Goal: Information Seeking & Learning: Learn about a topic

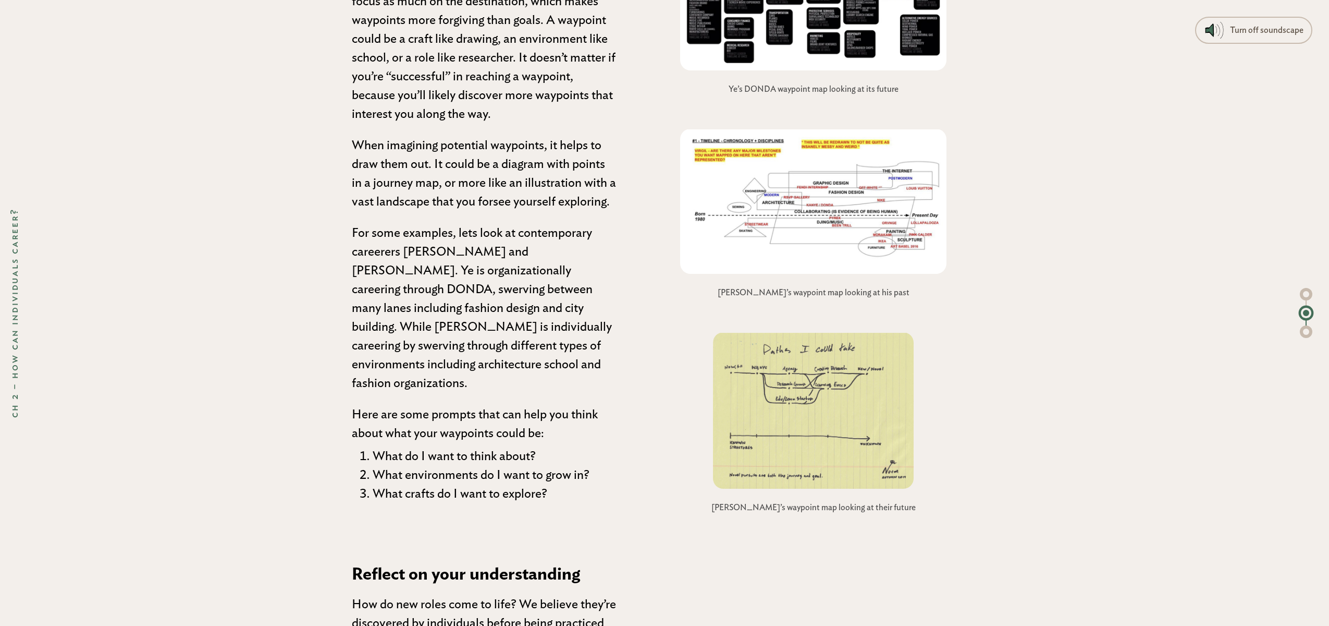
scroll to position [3852, 0]
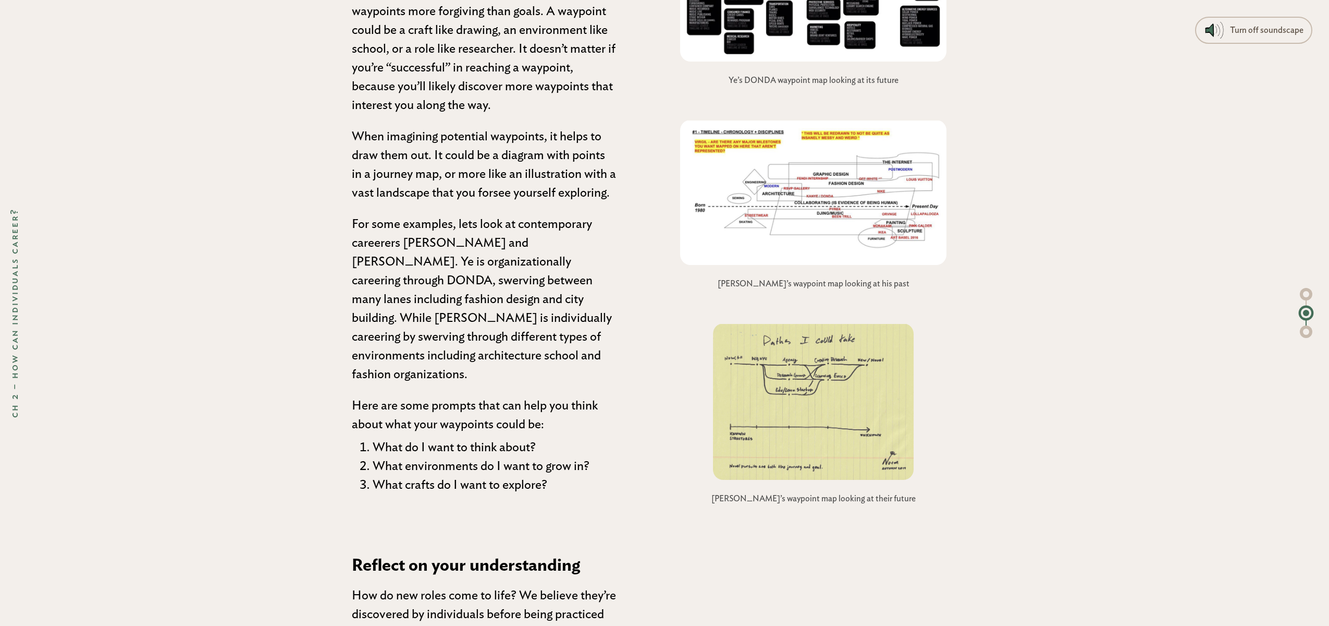
click at [869, 252] on img at bounding box center [813, 192] width 267 height 145
click at [836, 228] on img at bounding box center [813, 192] width 267 height 145
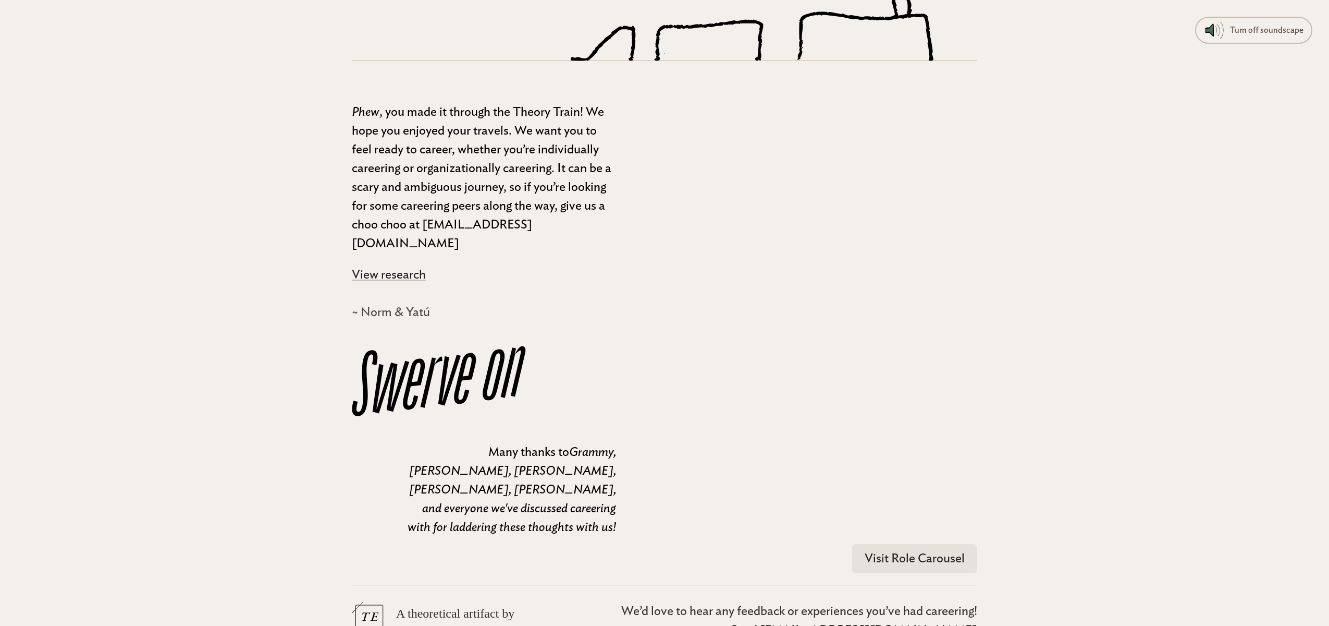
scroll to position [9329, 0]
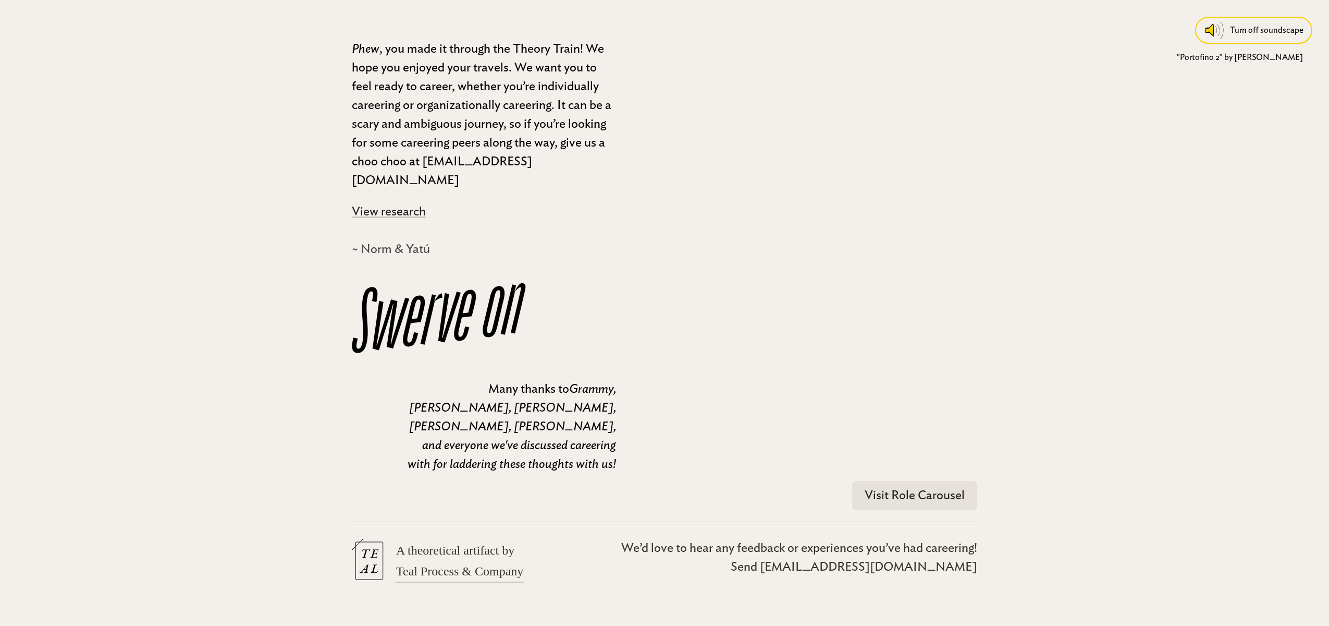
click at [1257, 32] on div "Turn off soundscape" at bounding box center [1267, 30] width 74 height 19
click at [905, 481] on link "Visit Role Carousel" at bounding box center [914, 495] width 125 height 29
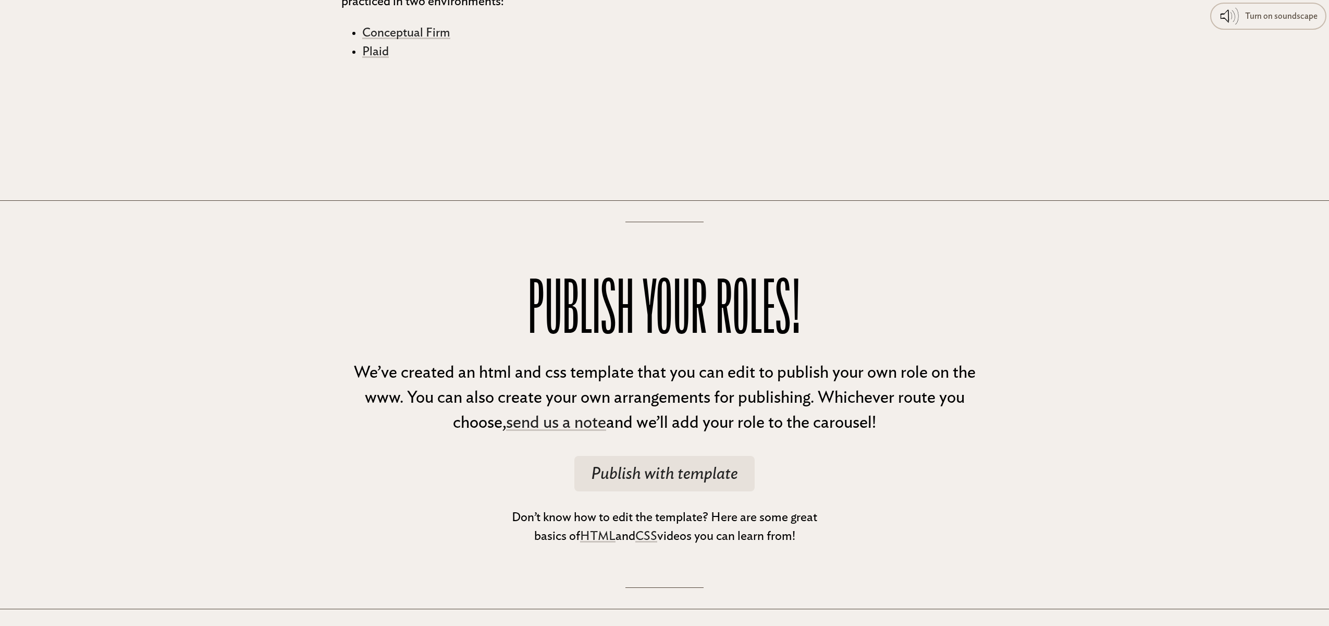
scroll to position [1499, 0]
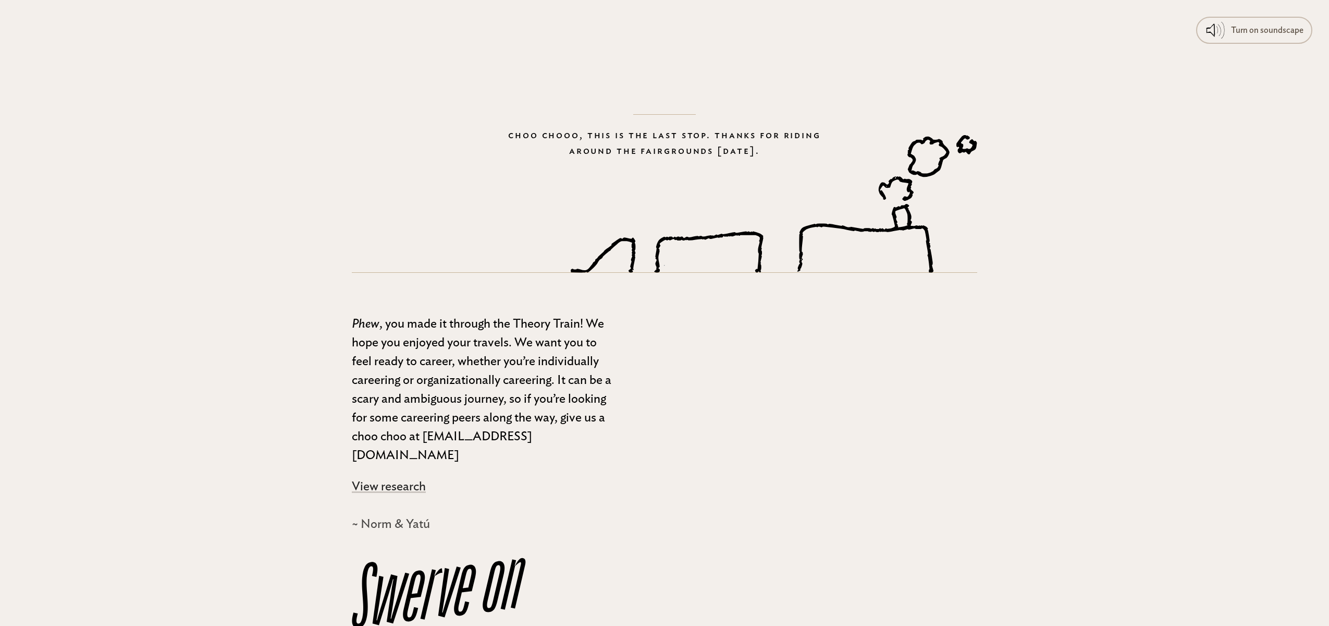
scroll to position [9329, 0]
